Goal: Transaction & Acquisition: Download file/media

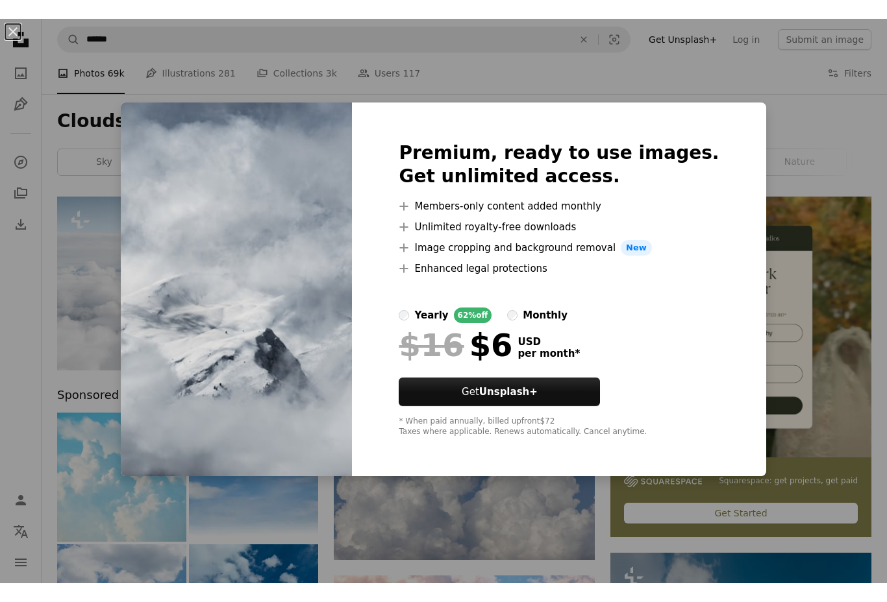
scroll to position [1755, 0]
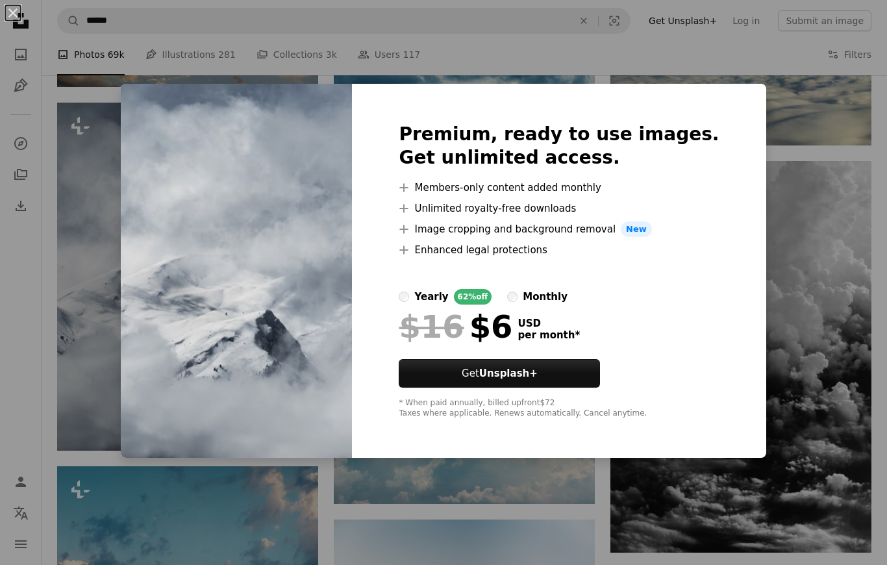
click at [112, 312] on div "An X shape Premium, ready to use images. Get unlimited access. A plus sign Memb…" at bounding box center [443, 282] width 887 height 565
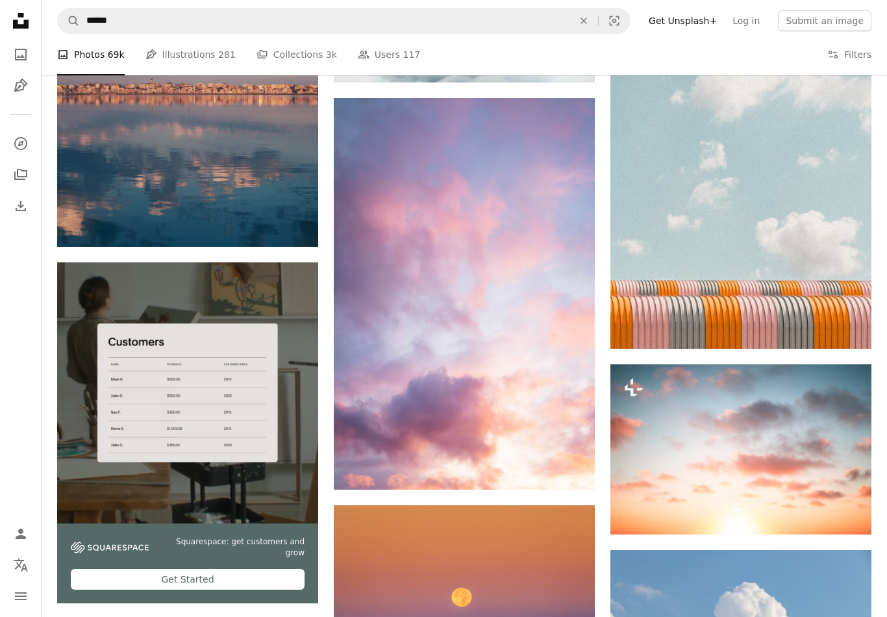
scroll to position [2366, 0]
click at [570, 465] on icon "Arrow pointing down" at bounding box center [568, 466] width 10 height 16
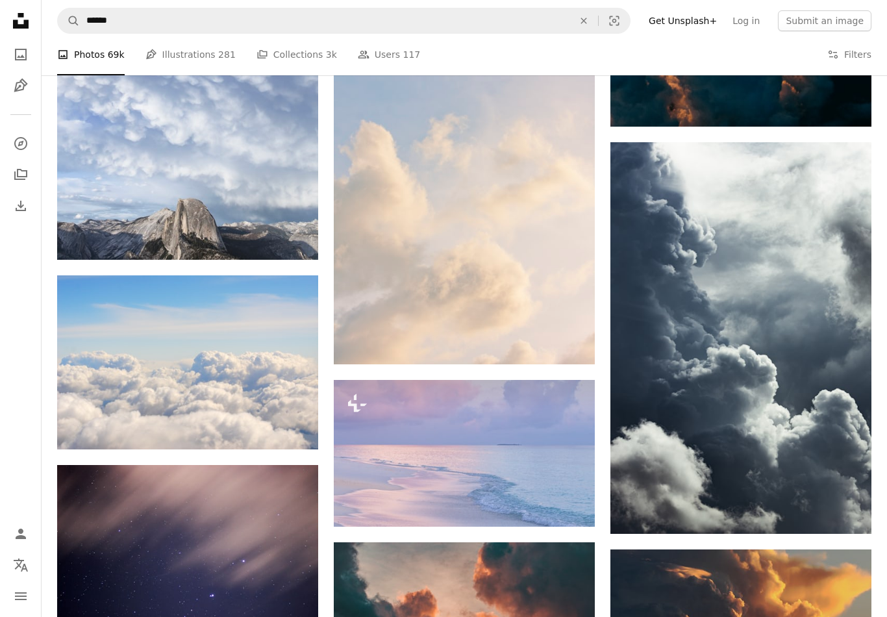
scroll to position [3495, 0]
click at [848, 511] on icon "Arrow pointing down" at bounding box center [845, 510] width 10 height 16
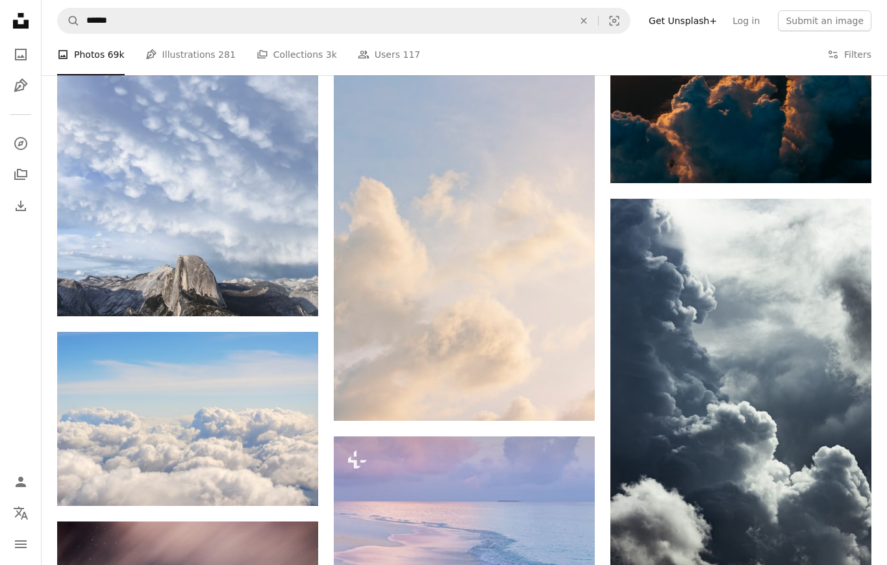
scroll to position [3437, 0]
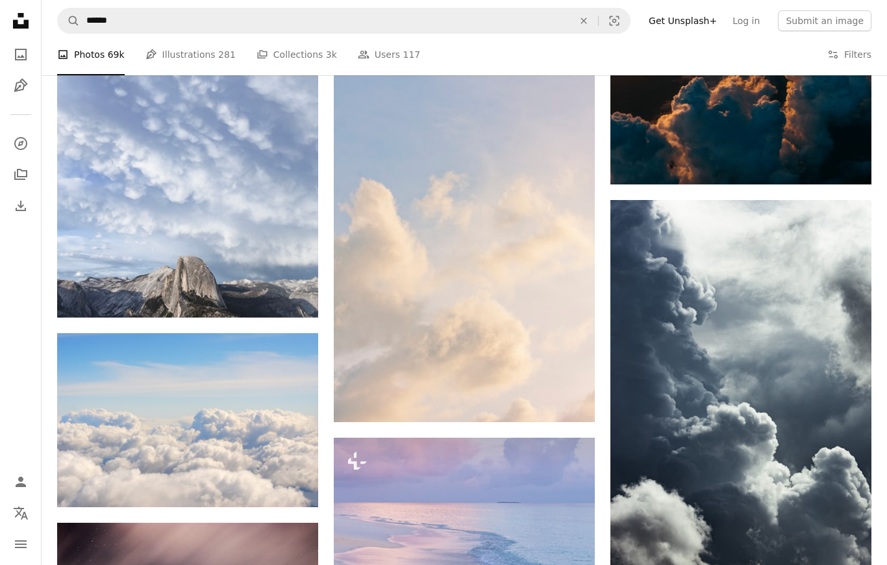
click at [572, 400] on icon "Arrow pointing down" at bounding box center [568, 398] width 10 height 16
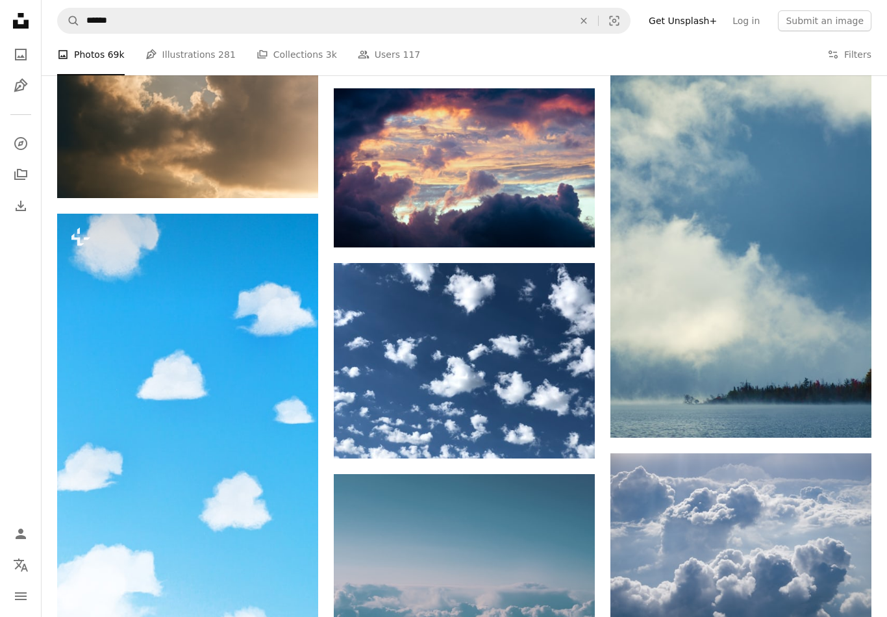
scroll to position [4939, 0]
click at [848, 412] on icon "Download" at bounding box center [845, 413] width 8 height 9
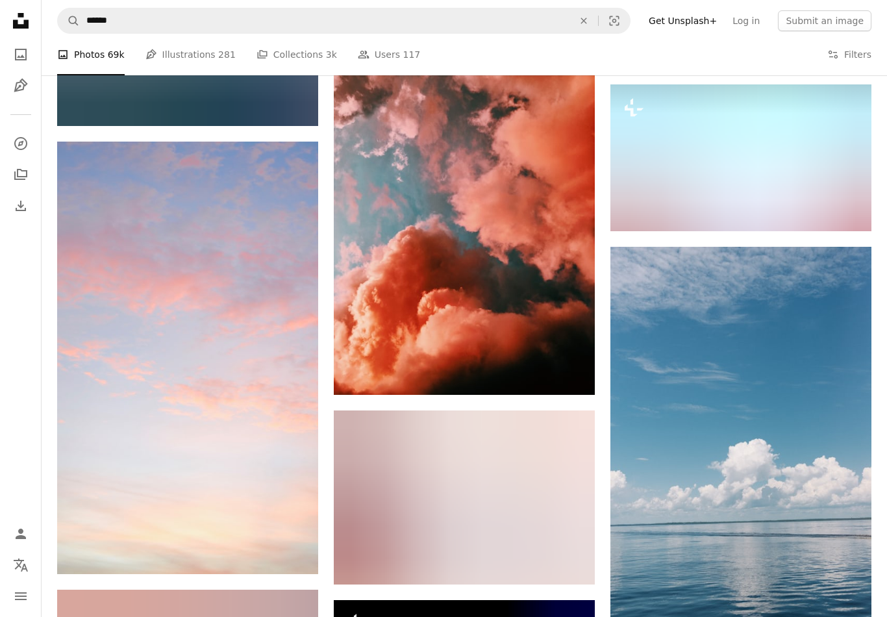
scroll to position [5900, 0]
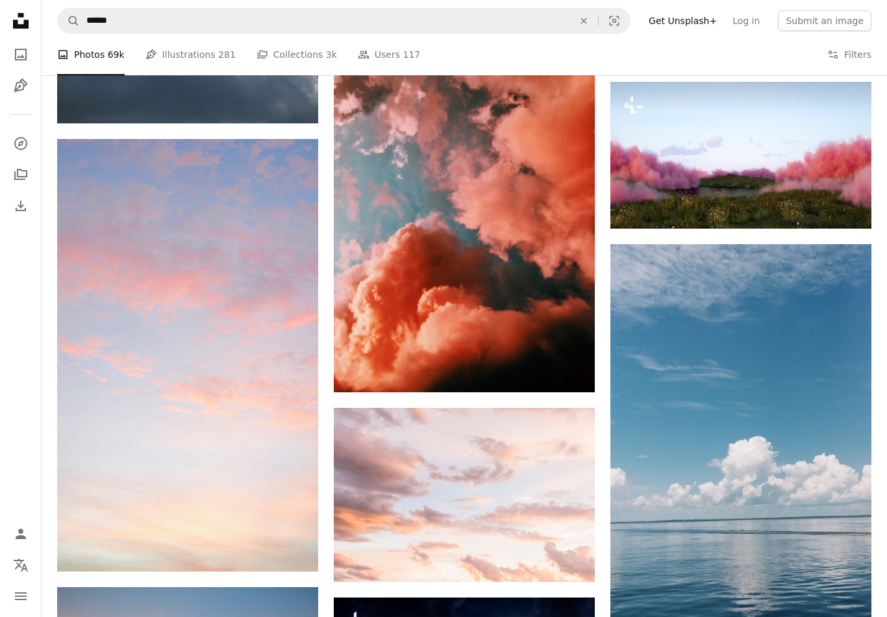
click at [299, 547] on link "Arrow pointing down" at bounding box center [292, 547] width 26 height 21
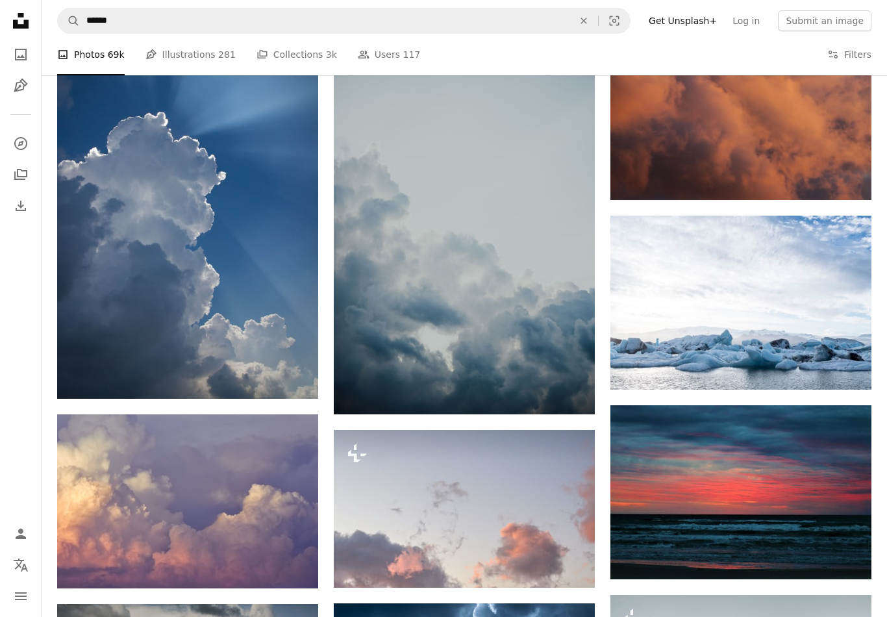
scroll to position [7288, 0]
click at [295, 376] on icon "Arrow pointing down" at bounding box center [292, 375] width 10 height 16
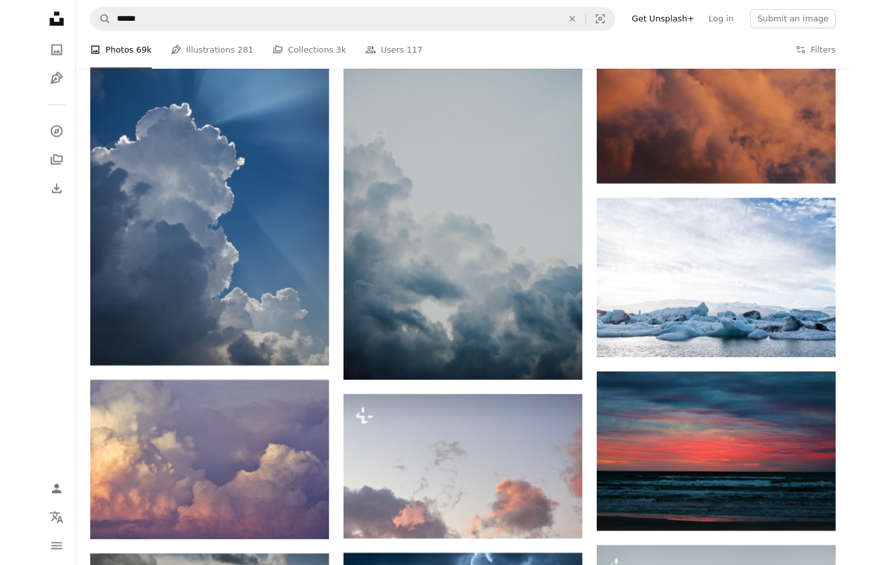
scroll to position [7340, 0]
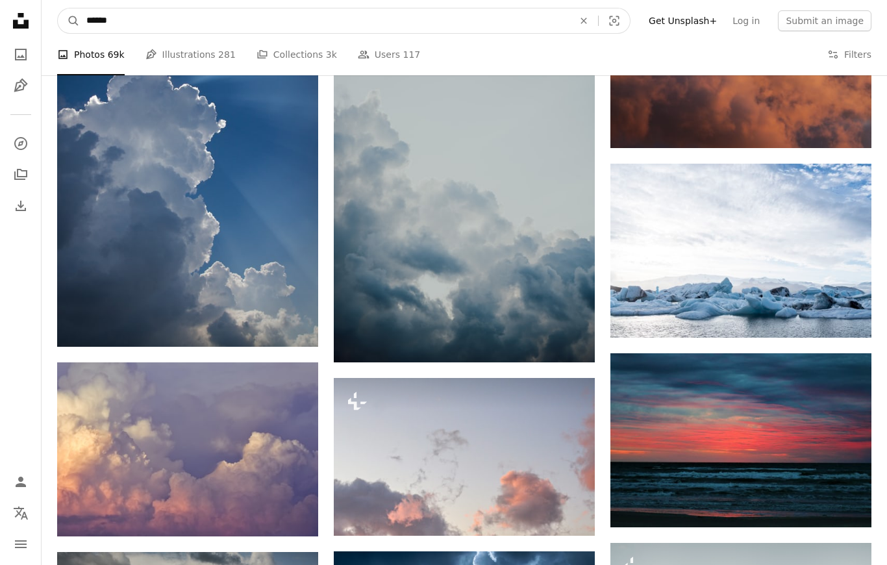
click at [186, 23] on input "******" at bounding box center [324, 20] width 489 height 25
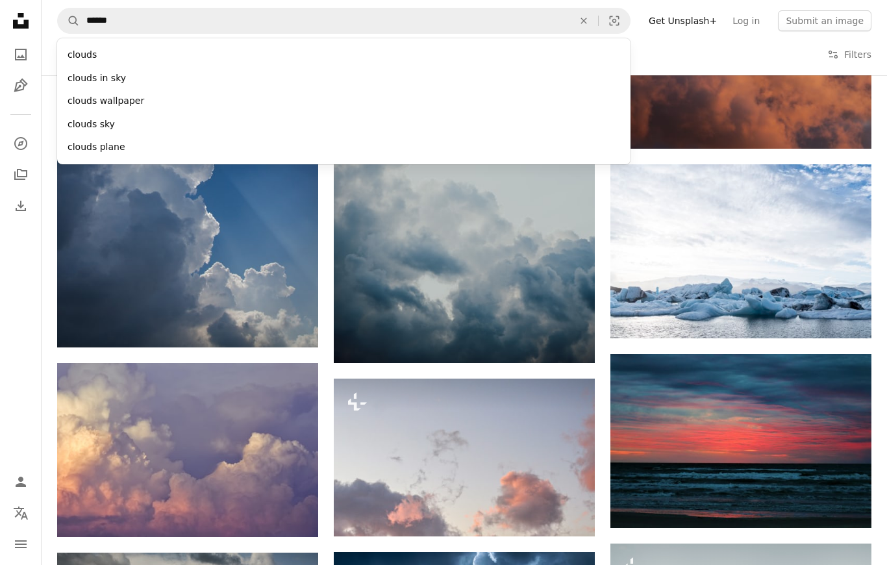
click at [598, 22] on icon "An X shape" at bounding box center [583, 21] width 29 height 10
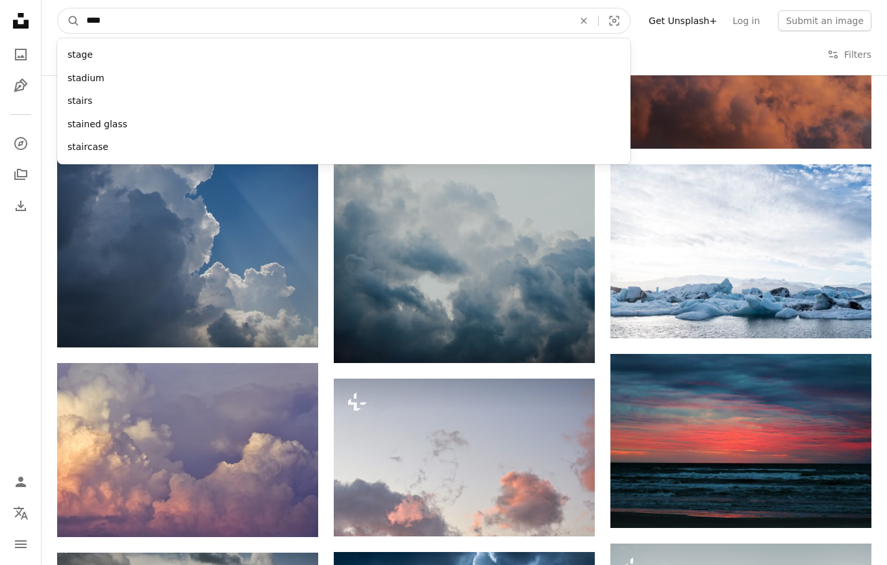
type input "*****"
click at [69, 20] on button "A magnifying glass" at bounding box center [69, 20] width 22 height 25
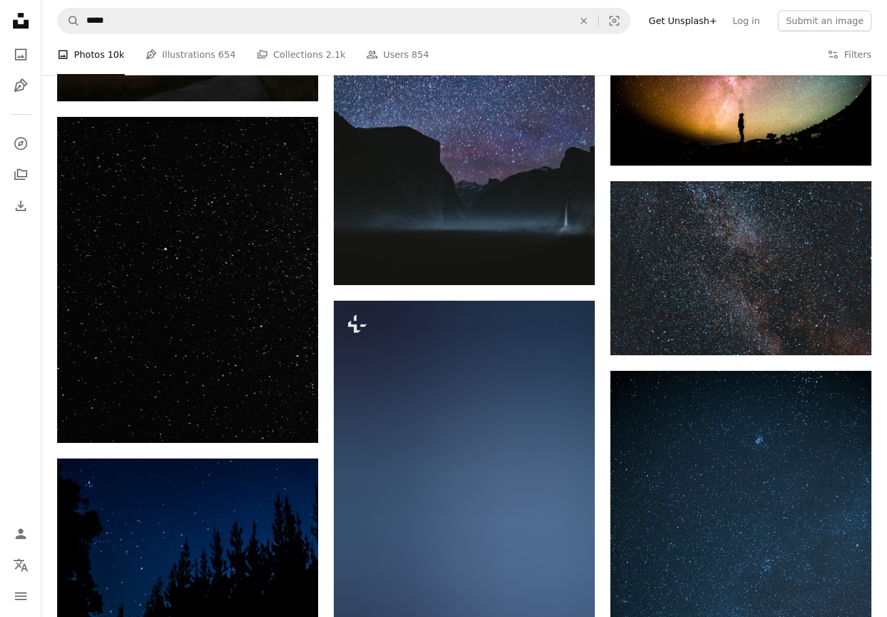
scroll to position [1595, 0]
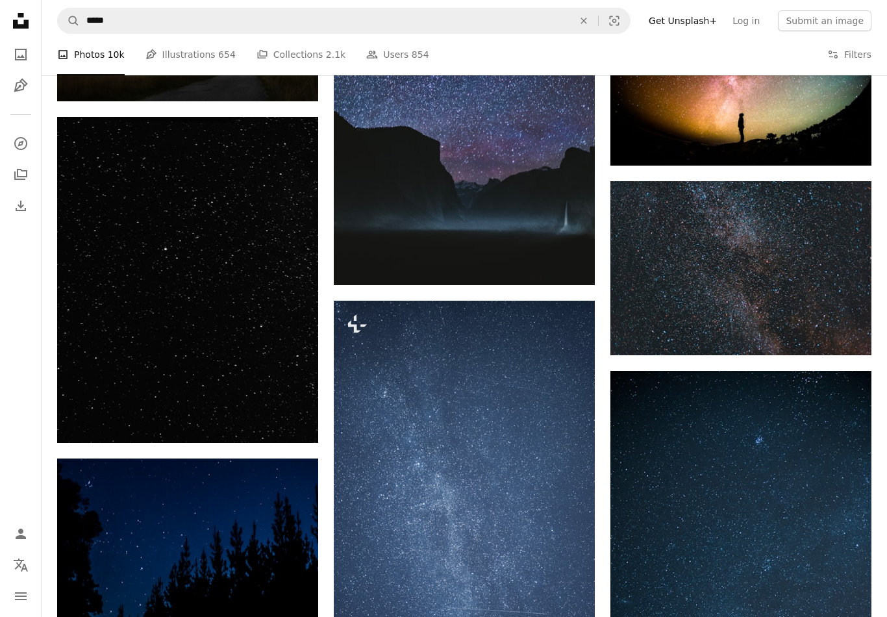
click at [298, 423] on link "Arrow pointing down" at bounding box center [292, 419] width 26 height 21
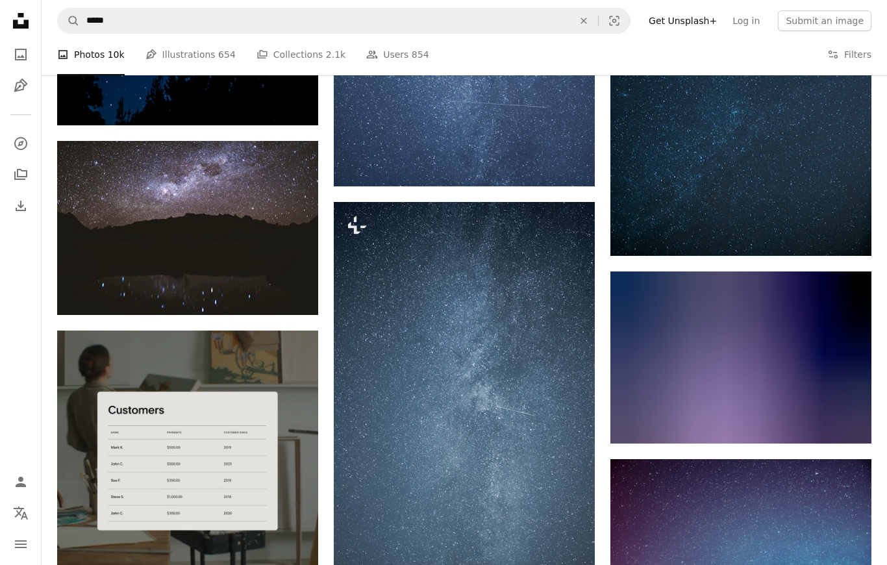
scroll to position [2098, 0]
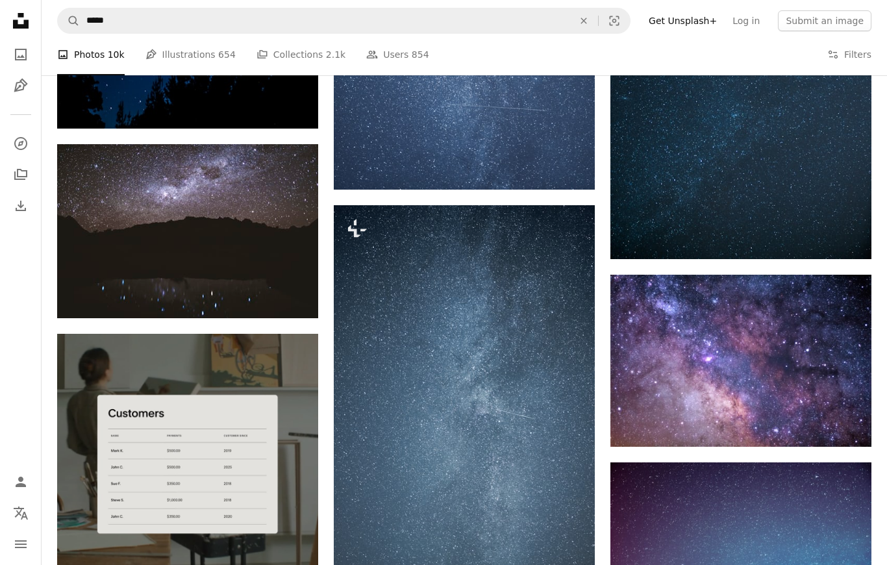
click at [845, 421] on icon "Download" at bounding box center [845, 422] width 8 height 9
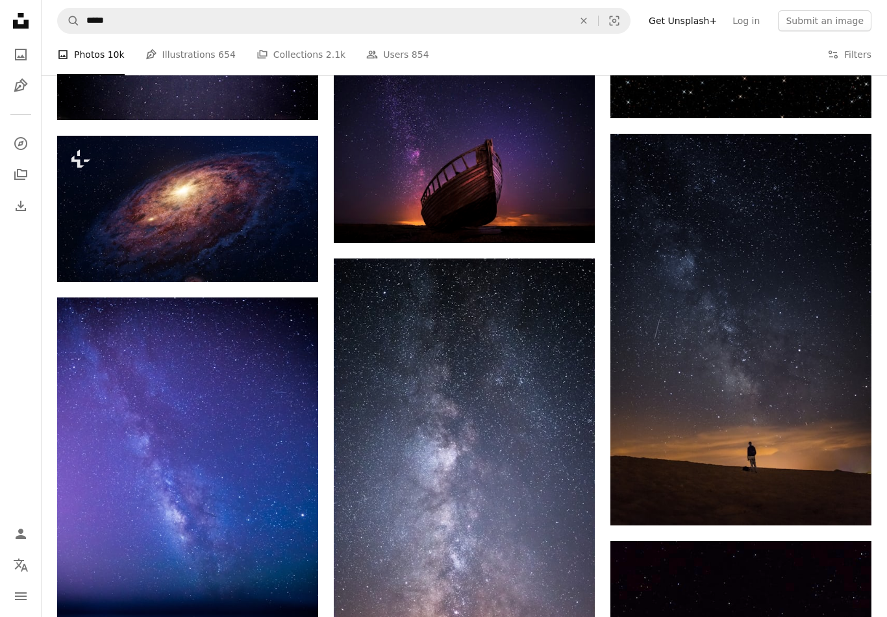
scroll to position [3235, 0]
click at [845, 508] on link "Arrow pointing down" at bounding box center [845, 501] width 26 height 21
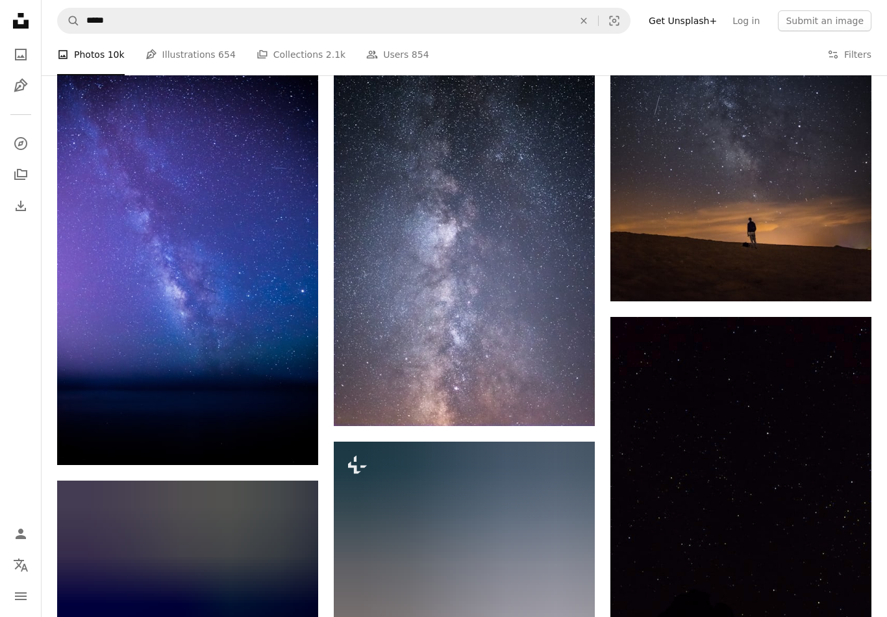
scroll to position [3459, 0]
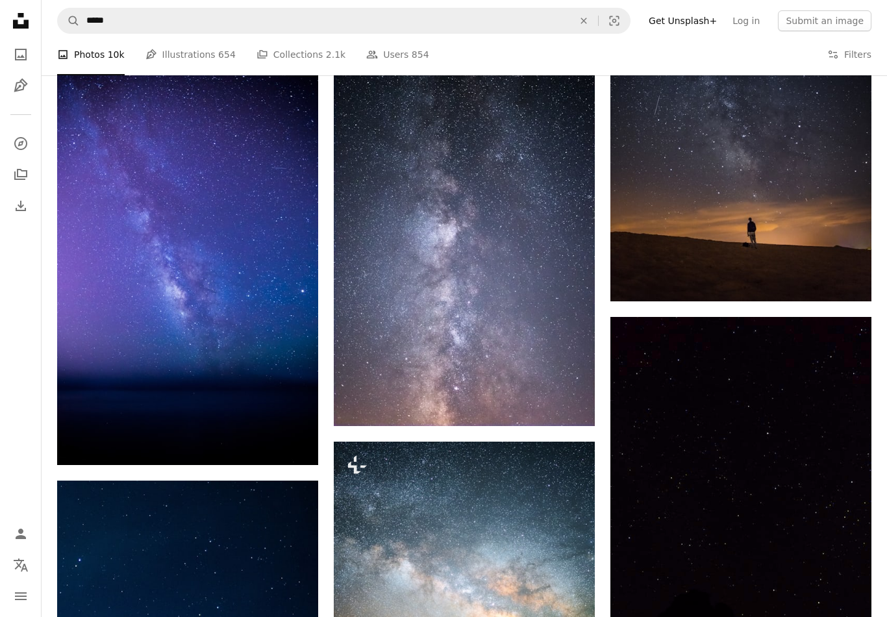
click at [290, 443] on icon "Arrow pointing down" at bounding box center [292, 441] width 10 height 16
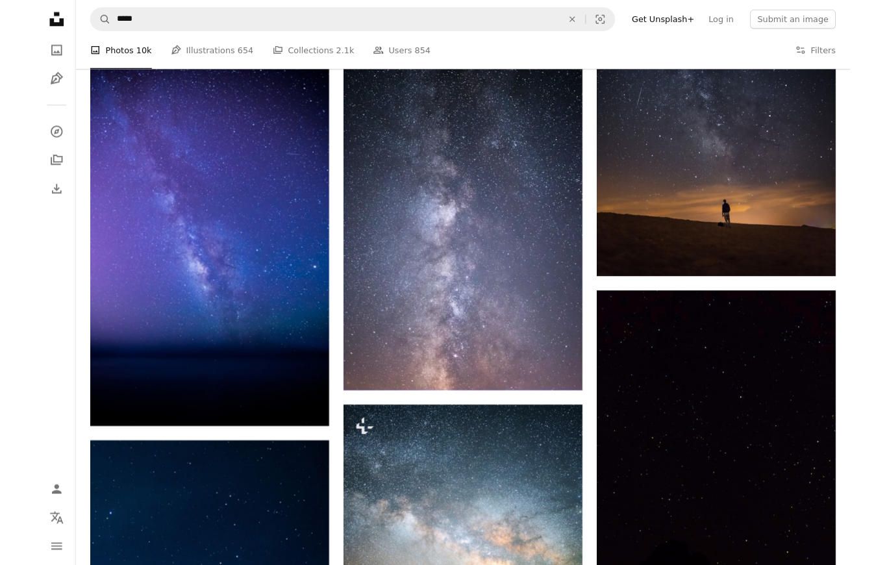
scroll to position [3475, 0]
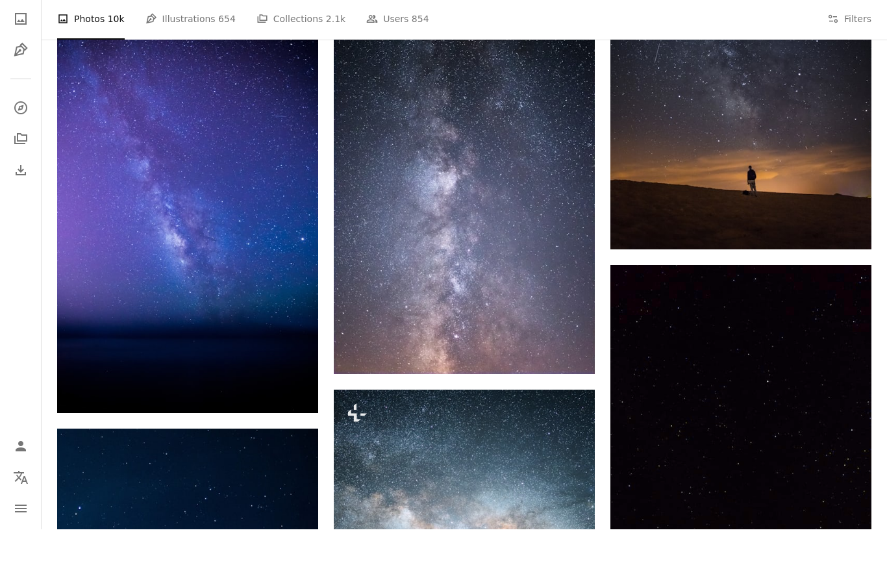
click at [301, 415] on link "Arrow pointing down" at bounding box center [292, 425] width 26 height 21
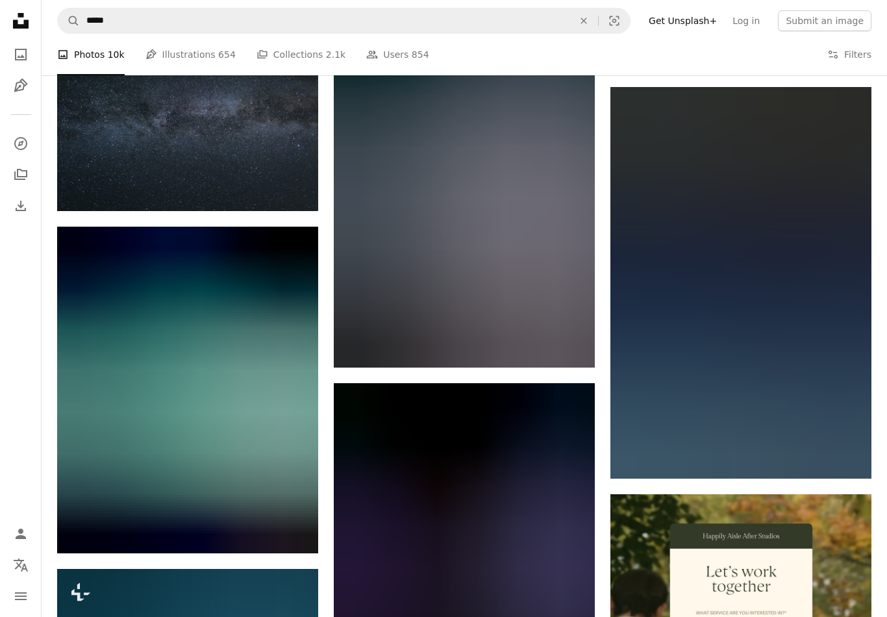
scroll to position [4344, 0]
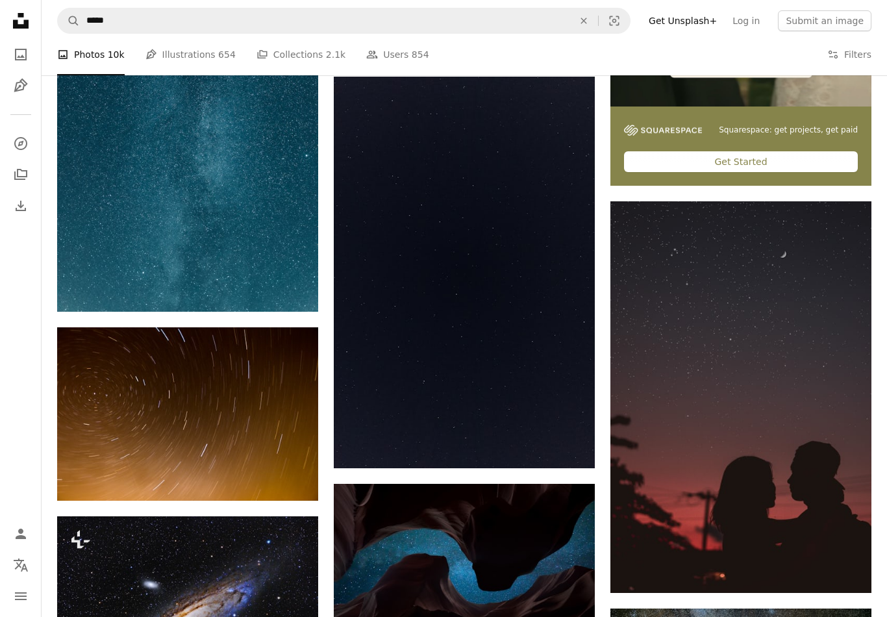
click at [552, 405] on img at bounding box center [464, 272] width 261 height 391
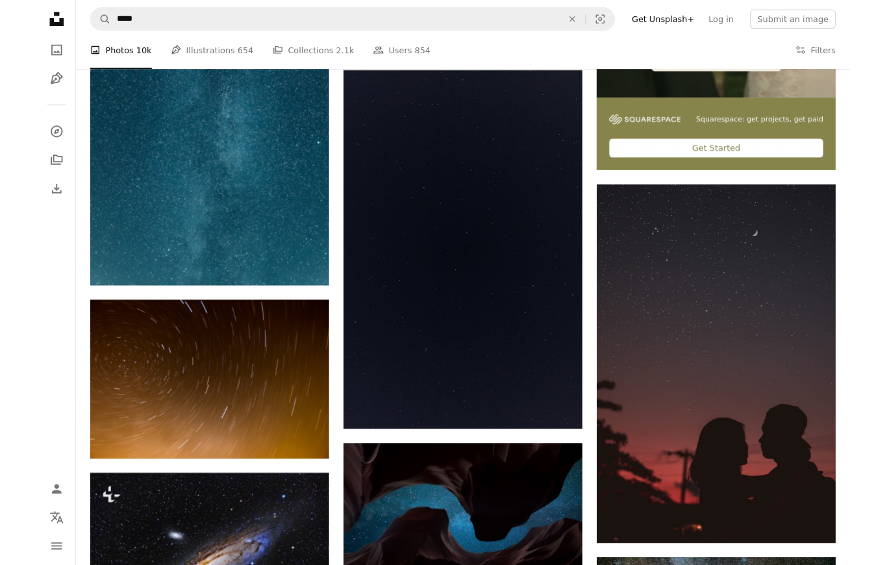
scroll to position [5031, 0]
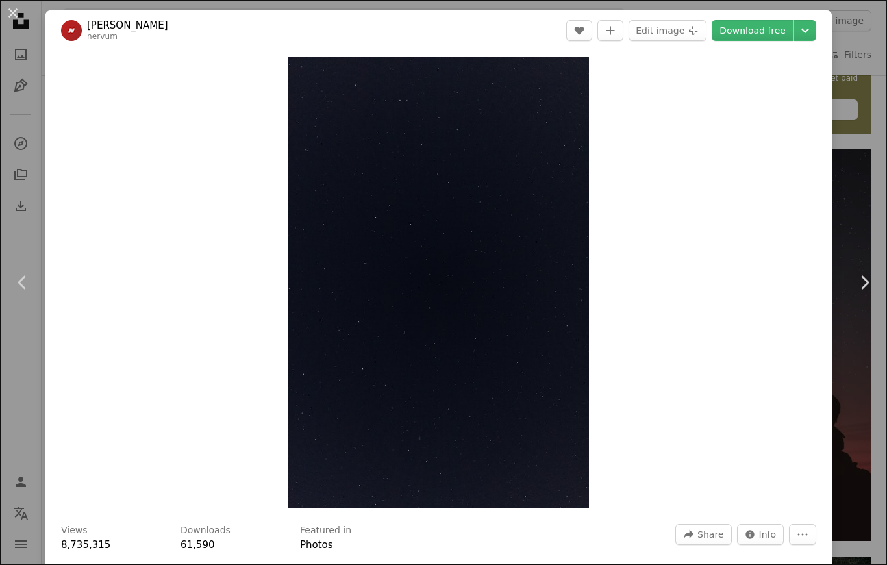
click at [878, 58] on div "An X shape Chevron left Chevron right Jack B nervum A heart A plus sign Edit im…" at bounding box center [443, 282] width 887 height 565
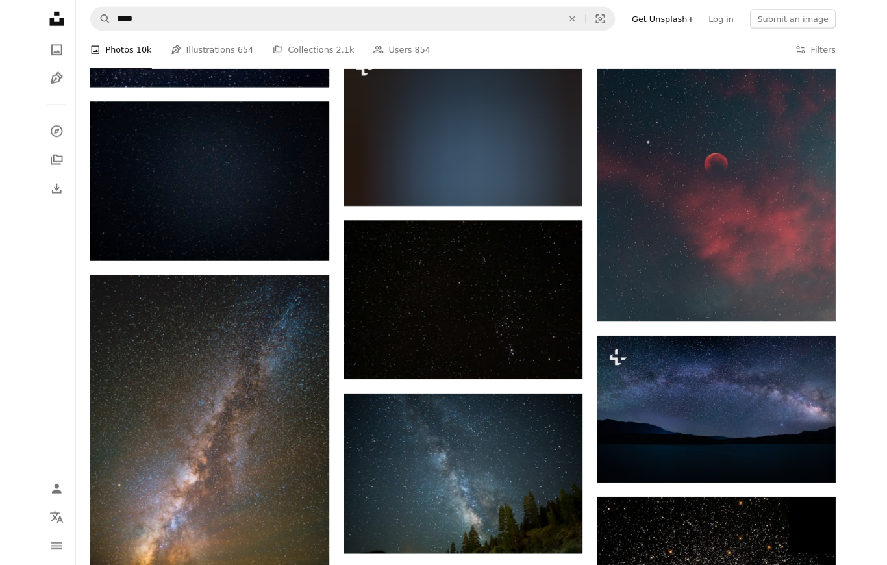
scroll to position [6445, 0]
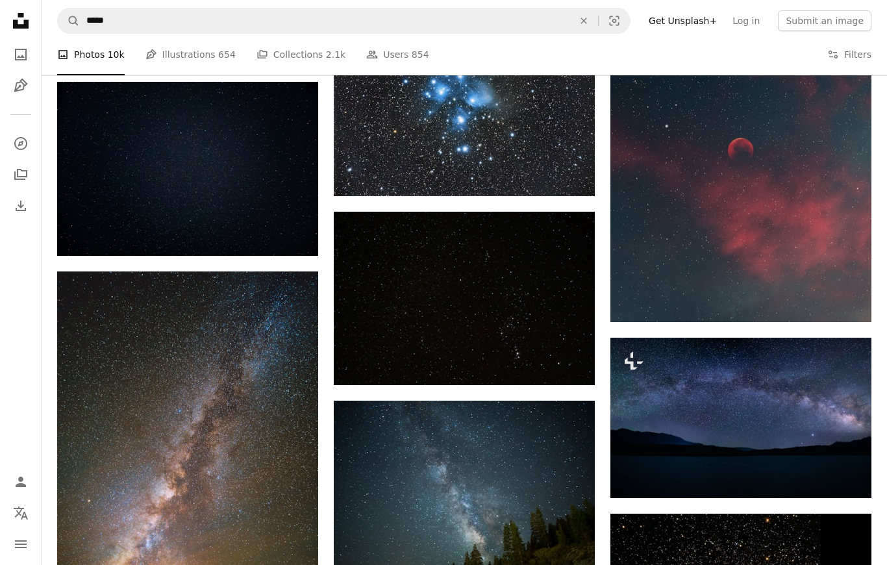
click at [852, 297] on link "Arrow pointing down" at bounding box center [845, 298] width 26 height 21
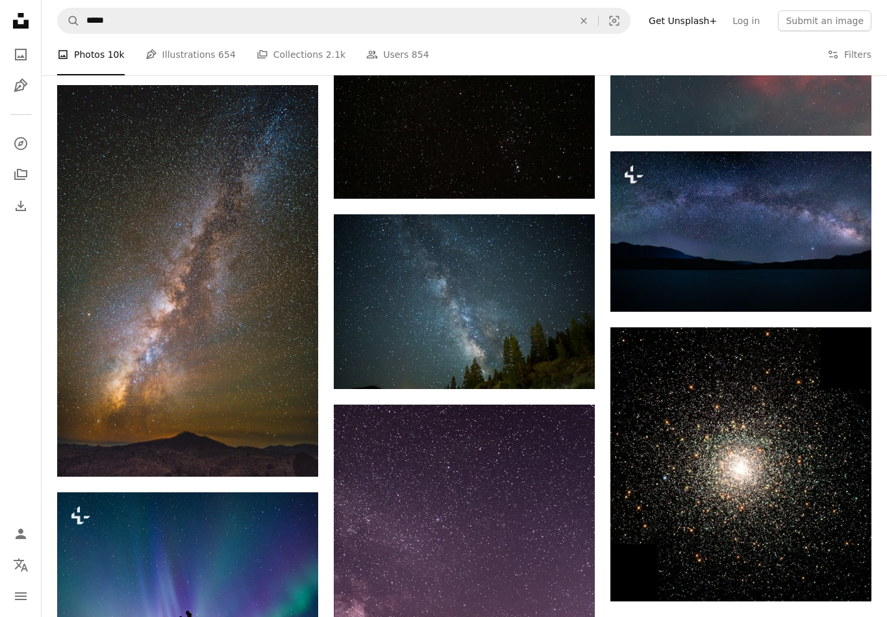
click at [245, 273] on img at bounding box center [187, 280] width 261 height 391
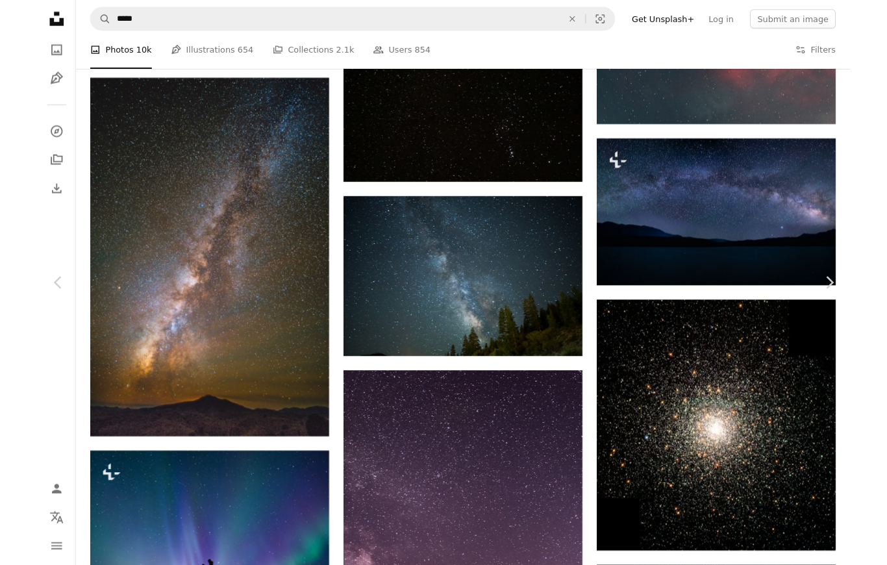
scroll to position [6683, 0]
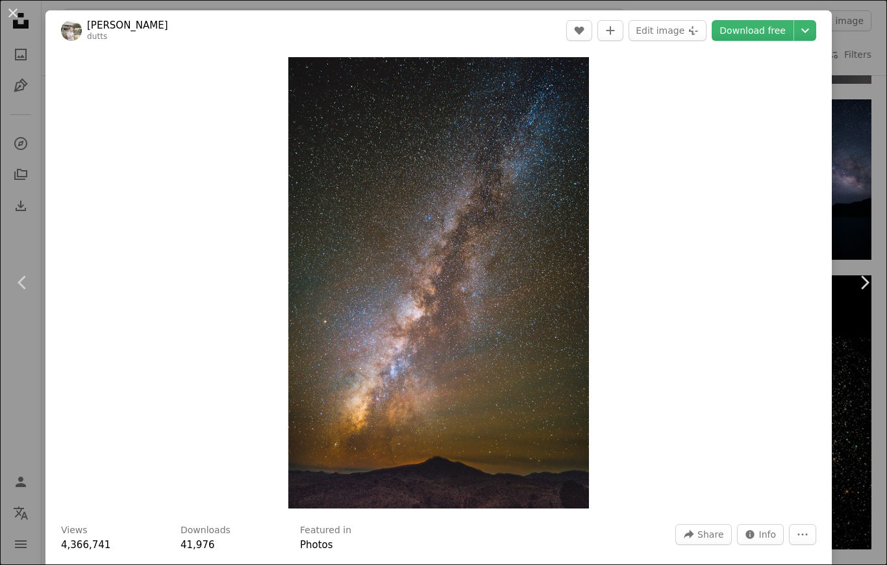
click at [772, 27] on link "Download free" at bounding box center [752, 30] width 82 height 21
click at [16, 5] on button "An X shape" at bounding box center [13, 13] width 16 height 16
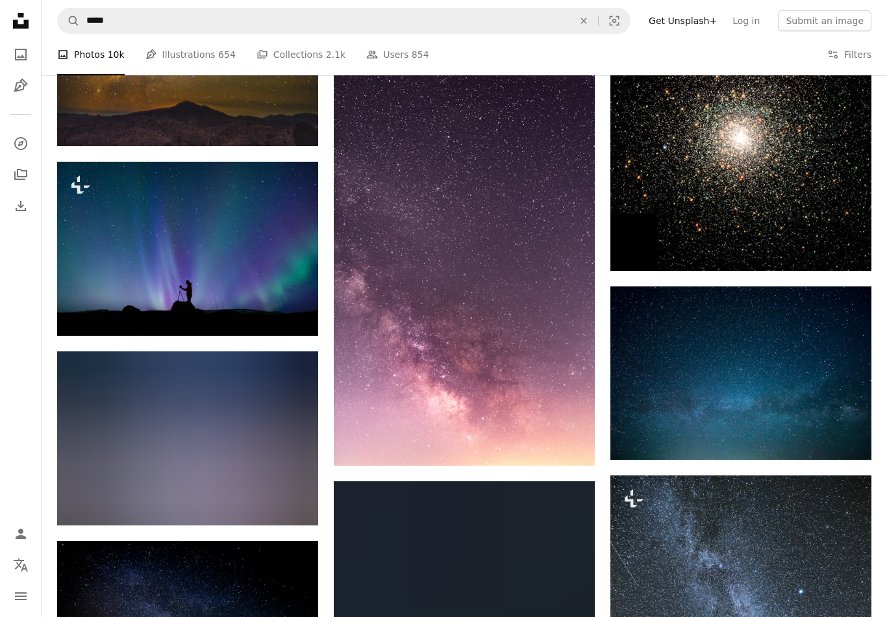
scroll to position [6962, 0]
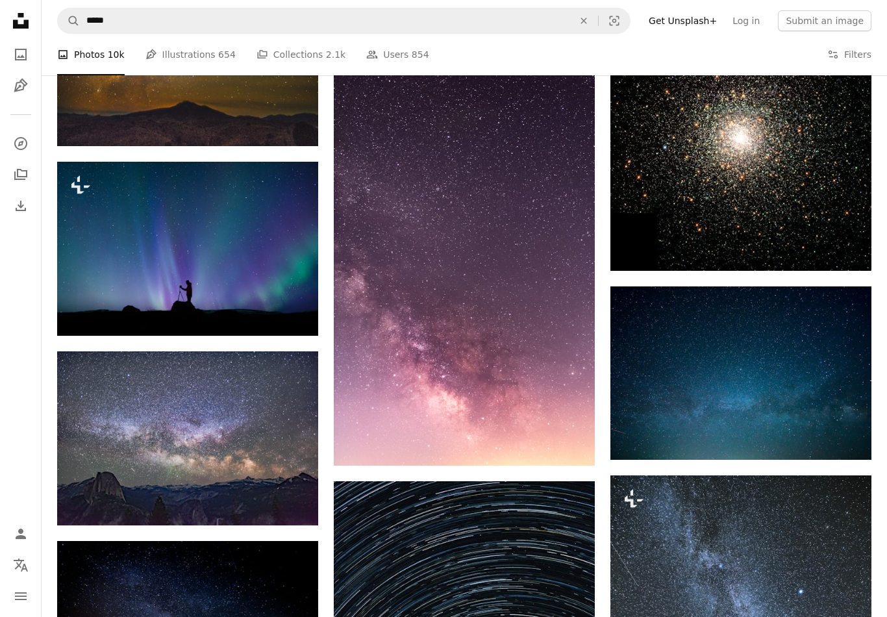
click at [574, 440] on link "Arrow pointing down" at bounding box center [569, 442] width 26 height 21
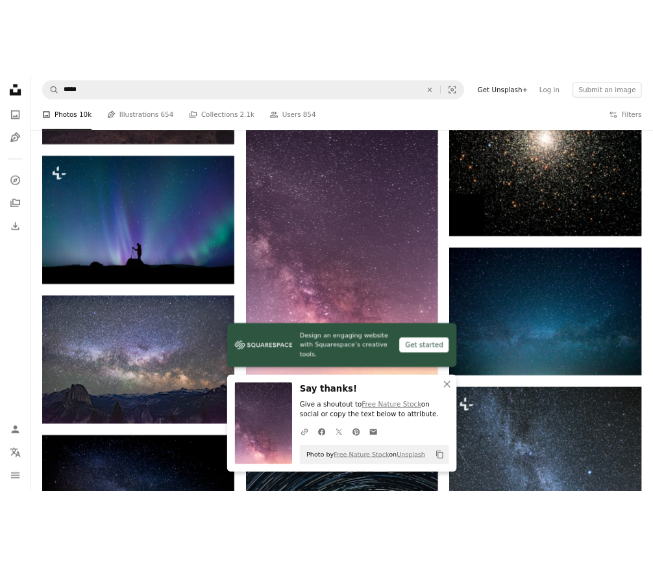
scroll to position [6794, 0]
